Goal: Task Accomplishment & Management: Complete application form

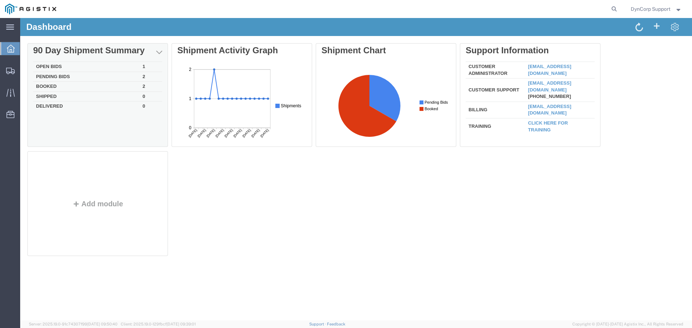
click at [46, 66] on td "Open Bids" at bounding box center [86, 67] width 107 height 10
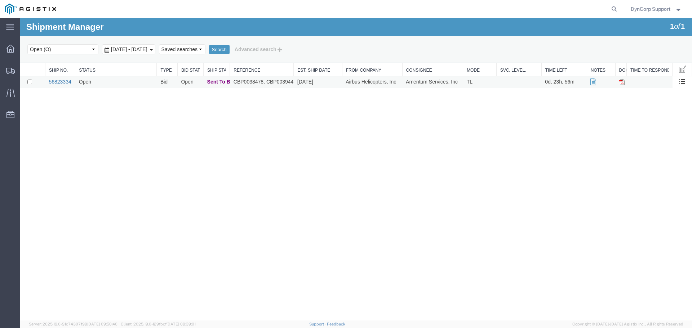
click at [59, 79] on link "56823334" at bounding box center [60, 82] width 22 height 6
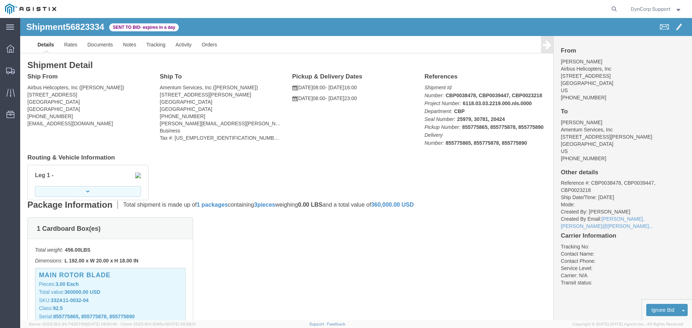
click button "button"
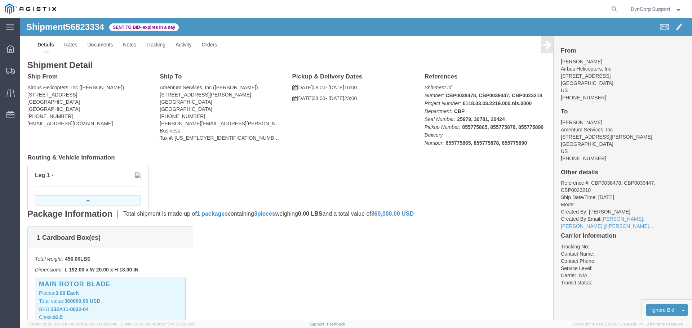
click button "button"
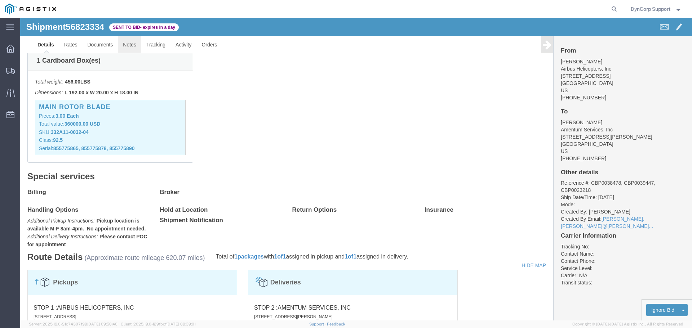
click link "Notes"
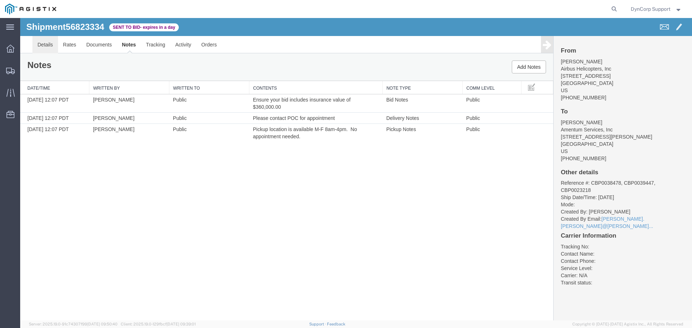
click at [48, 47] on link "Details" at bounding box center [45, 44] width 26 height 17
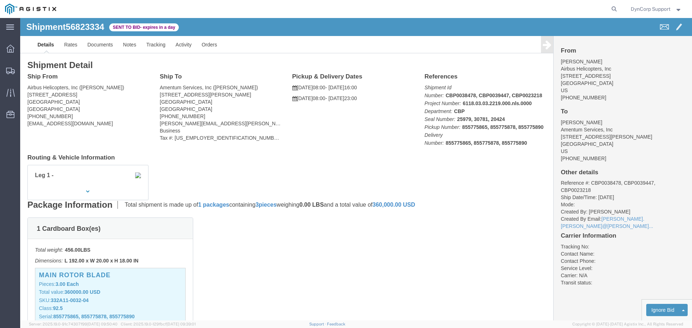
click span "56823334"
copy span "56823334"
click link "Enter / Modify Bid"
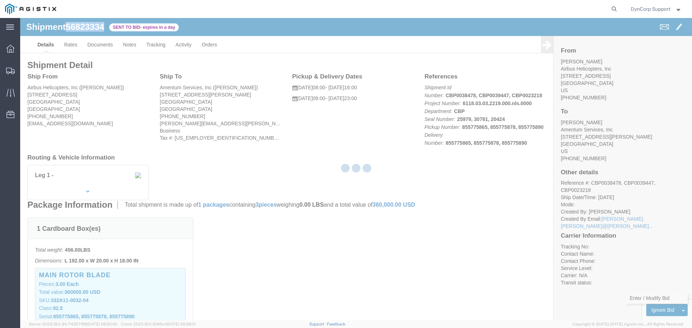
select select "3603"
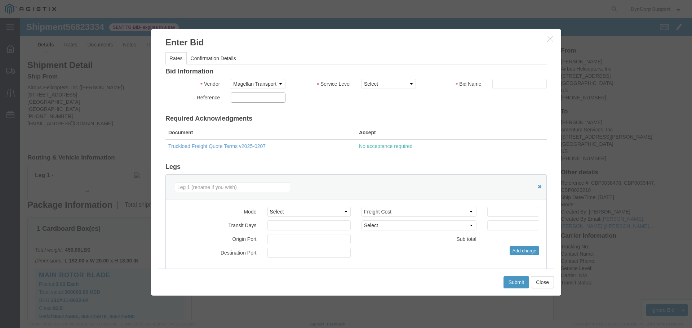
click input "text"
paste input "56823334"
type input "56823334"
drag, startPoint x: 370, startPoint y: 64, endPoint x: 370, endPoint y: 71, distance: 6.1
click select "Select LTL 5+ Day LTL Economy 3 - 5 Day Less than Truckload TL Standard 3 - 5 D…"
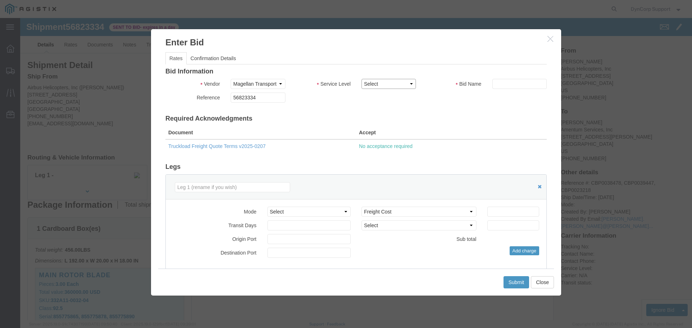
select select "29547"
click select "Select LTL 5+ Day LTL Economy 3 - 5 Day Less than Truckload TL Standard 3 - 5 D…"
click input "text"
paste input "56823334"
type input "56823334"
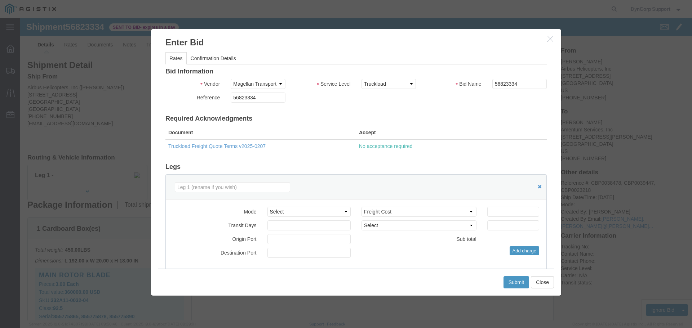
click div "Mode Select Air Less than Truckload Multi-Leg Ocean Freight Rail Small Parcel T…"
click select "Select Air Less than Truckload Multi-Leg Ocean Freight Rail Small Parcel Truckl…"
select select "TL"
click select "Select Air Less than Truckload Multi-Leg Ocean Freight Rail Small Parcel Truckl…"
click input "number"
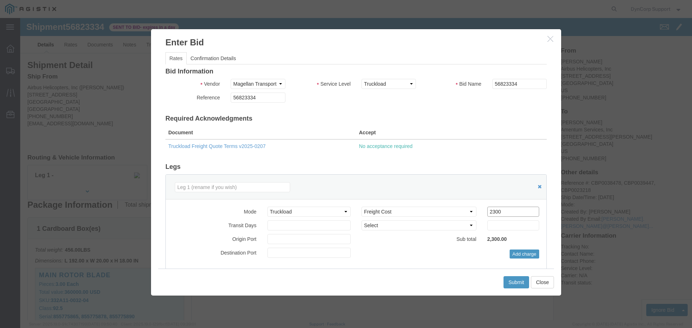
click input "2300"
type input "2400"
click div "Submit Close"
click button "Submit"
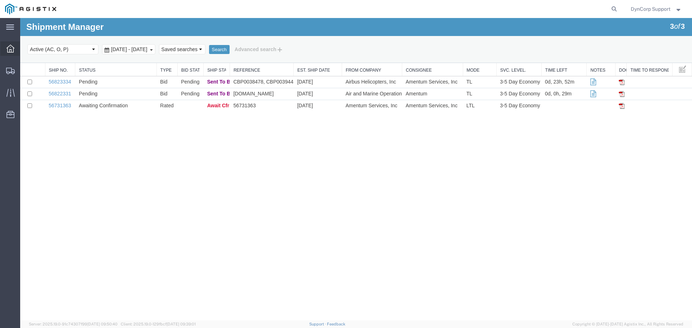
click at [6, 46] on div at bounding box center [10, 48] width 20 height 14
